Goal: Information Seeking & Learning: Learn about a topic

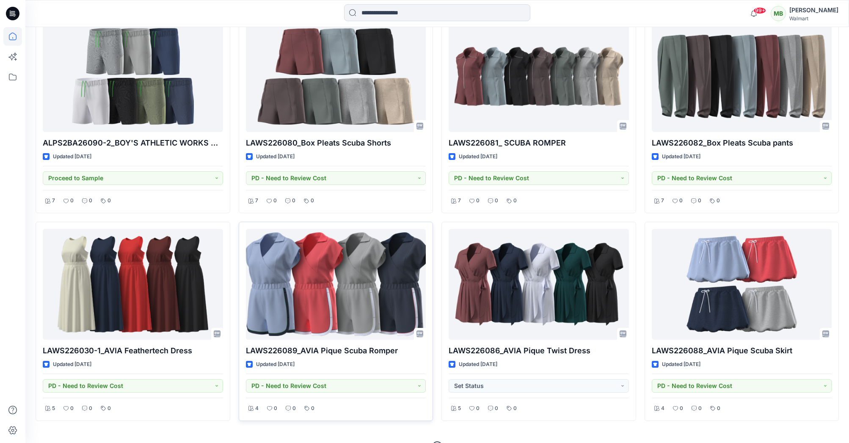
scroll to position [501, 0]
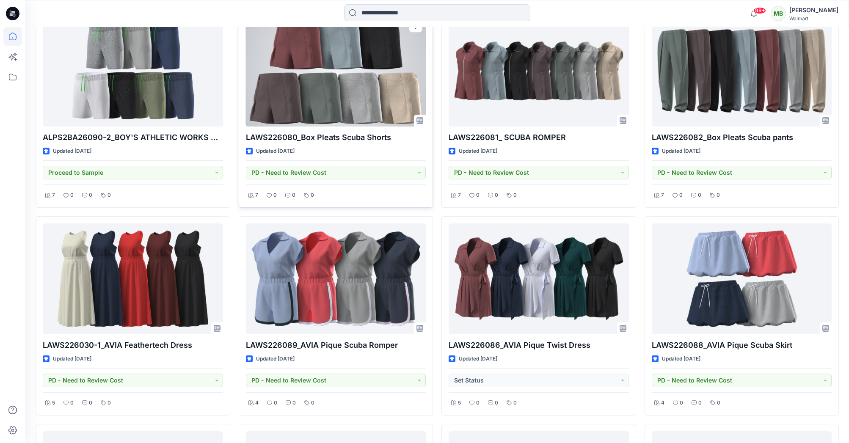
click at [363, 108] on div at bounding box center [336, 71] width 180 height 111
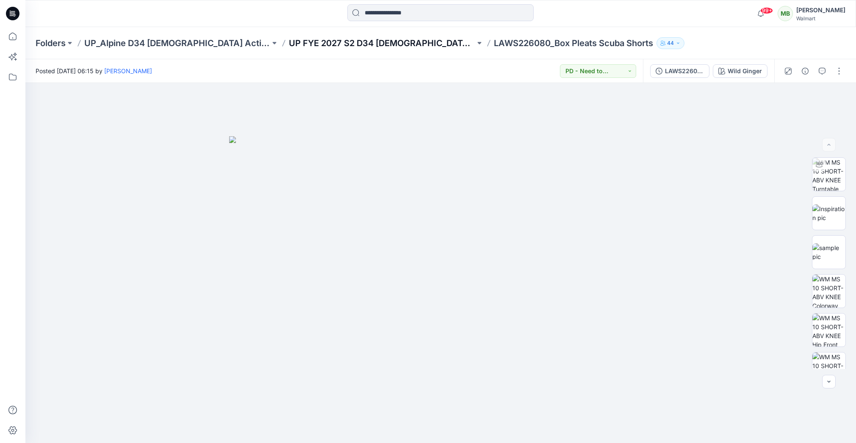
click at [375, 45] on p "UP FYE 2027 S2 D34 [DEMOGRAPHIC_DATA] Active Alpine" at bounding box center [382, 43] width 186 height 12
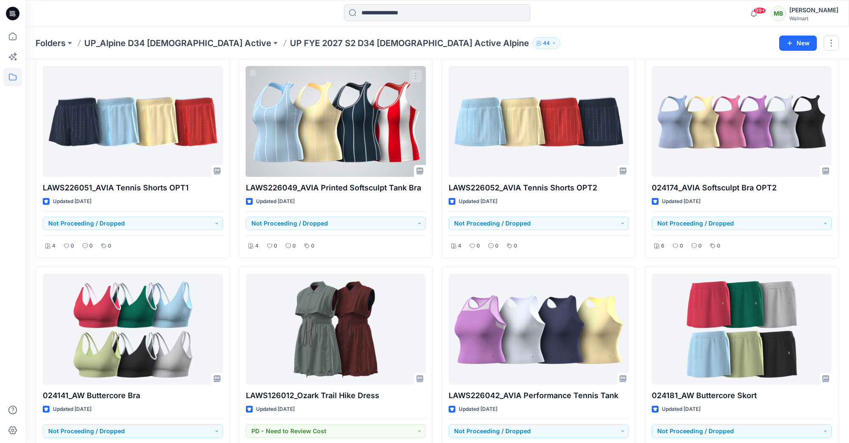
scroll to position [3715, 0]
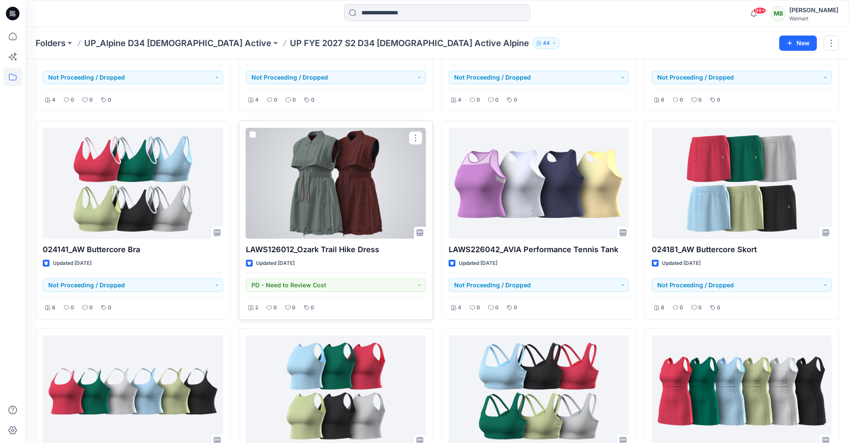
click at [353, 176] on div at bounding box center [336, 183] width 180 height 111
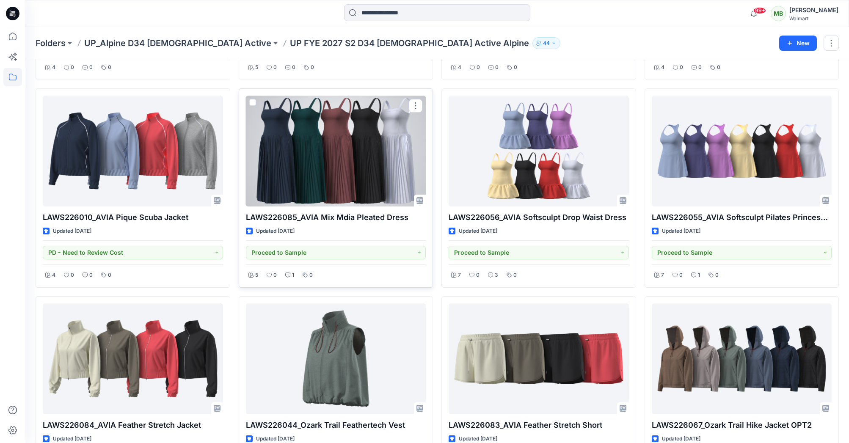
scroll to position [724, 0]
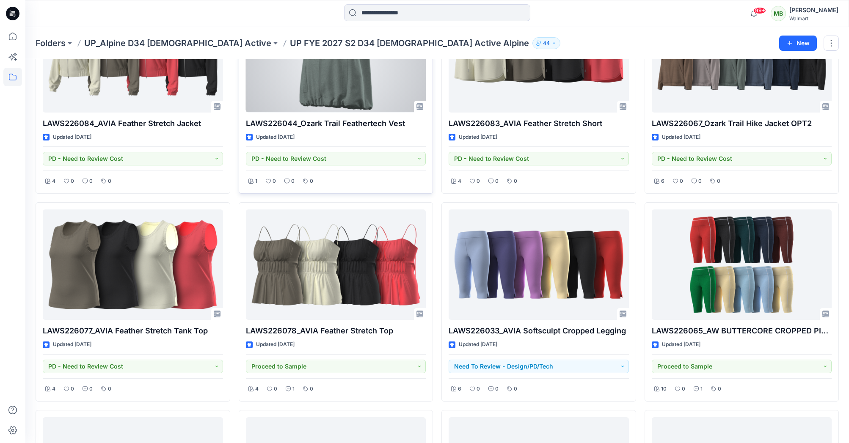
click at [349, 79] on div at bounding box center [336, 57] width 180 height 111
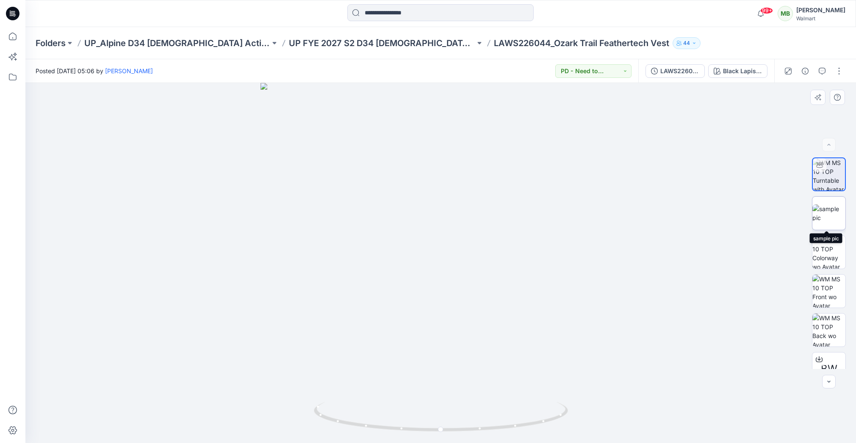
click at [820, 204] on img at bounding box center [828, 213] width 33 height 18
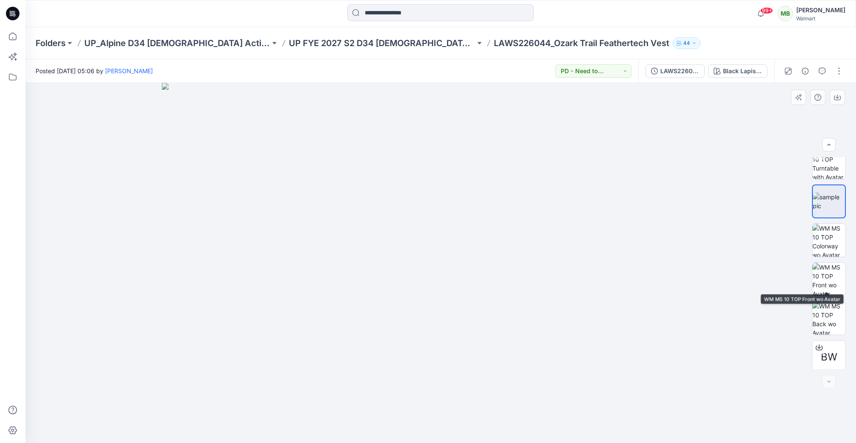
scroll to position [17, 0]
